Goal: Transaction & Acquisition: Book appointment/travel/reservation

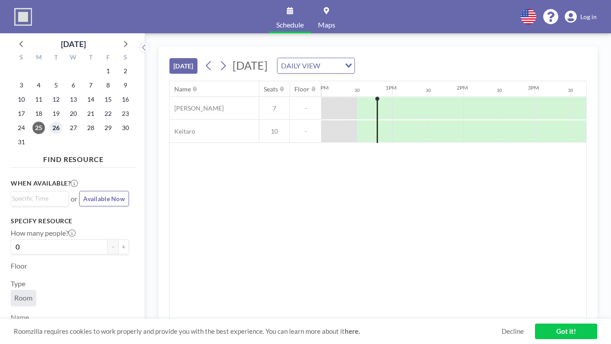
click at [56, 126] on span "26" at bounding box center [56, 128] width 12 height 12
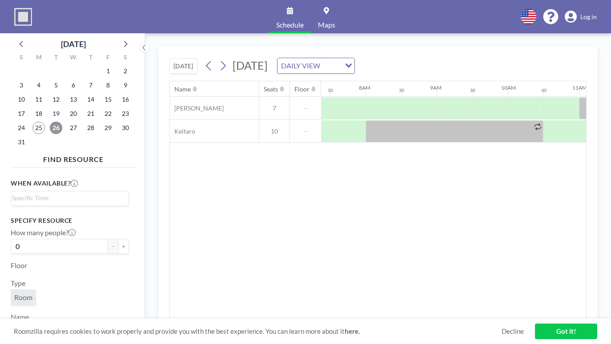
scroll to position [0, 533]
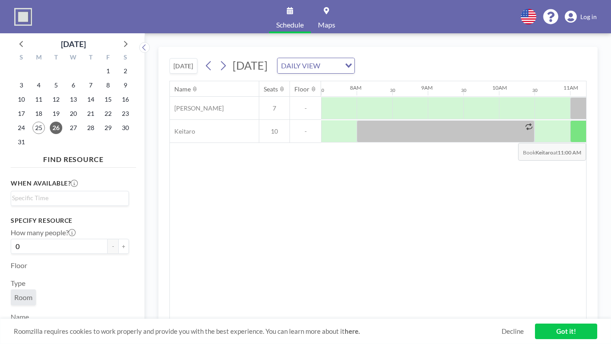
click at [576, 136] on div at bounding box center [588, 131] width 36 height 22
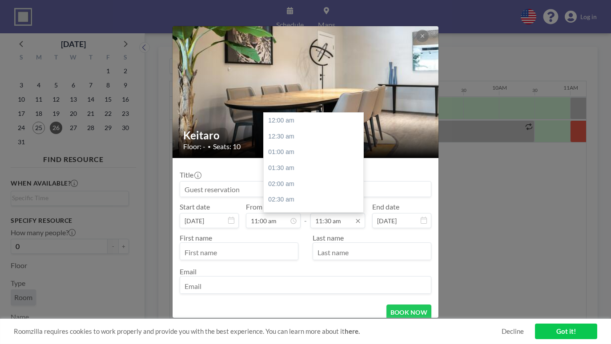
scroll to position [364, 0]
click at [330, 222] on input "11:30 am" at bounding box center [337, 220] width 55 height 15
click at [280, 136] on div "12:00 pm" at bounding box center [315, 136] width 104 height 16
type input "12:00 pm"
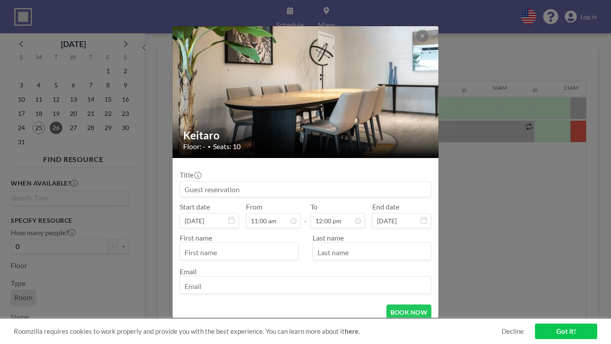
click at [356, 190] on input at bounding box center [305, 189] width 251 height 15
type input "T"
type input "m"
drag, startPoint x: 315, startPoint y: 191, endPoint x: 172, endPoint y: 186, distance: 144.0
click at [172, 186] on div "Keitaro Floor: - • Seats: 10 Title Meeting with Accounting and R&D team Start d…" at bounding box center [305, 172] width 267 height 293
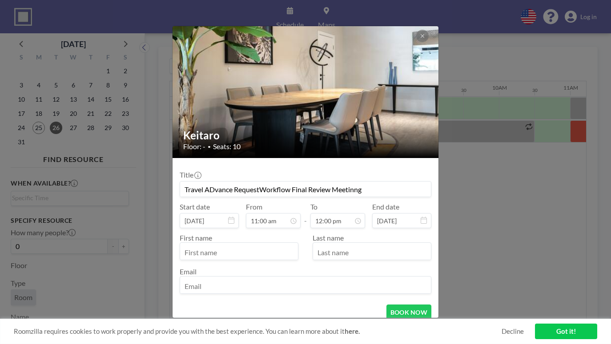
click at [215, 194] on input "Travel ADvance RequestWorkflow Final Review Meetinng" at bounding box center [305, 189] width 251 height 15
click at [214, 192] on input "Travel ADvance RequestWorkflow Final Review Meetinng" at bounding box center [305, 189] width 251 height 15
type input "Travel Advance RequestWorkflow Final Review Meetinng"
click at [231, 250] on input "text" at bounding box center [239, 252] width 118 height 15
type input "Nengi"
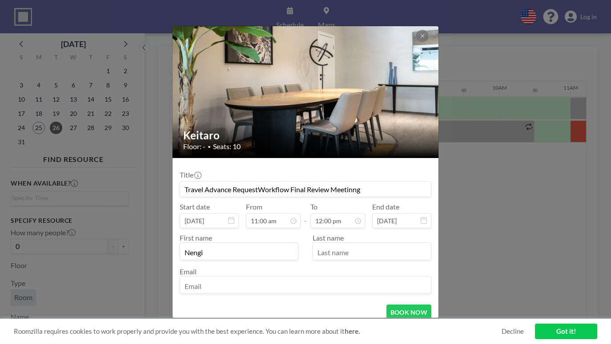
click at [344, 256] on input "text" at bounding box center [372, 252] width 118 height 15
type input "Minimah"
click at [331, 286] on input "email" at bounding box center [305, 286] width 251 height 15
type input "[EMAIL_ADDRESS][DOMAIN_NAME]"
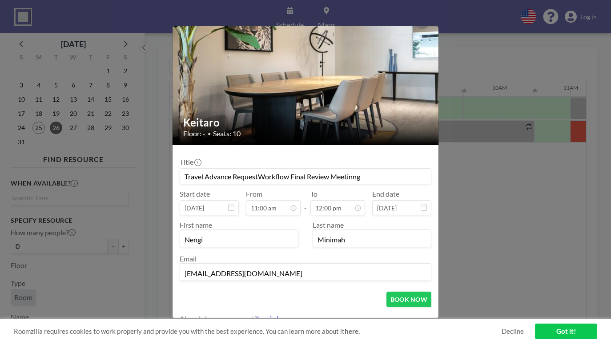
scroll to position [13, 0]
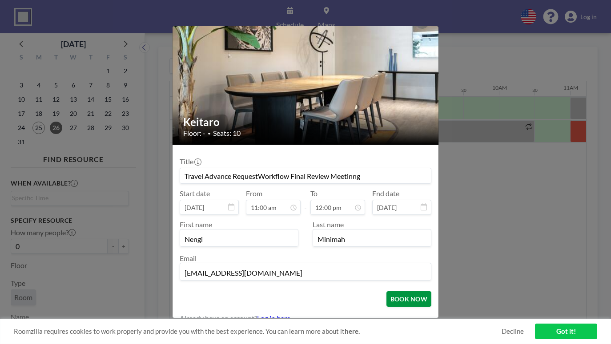
click at [398, 297] on button "BOOK NOW" at bounding box center [408, 299] width 45 height 16
